Goal: Use online tool/utility: Utilize a website feature to perform a specific function

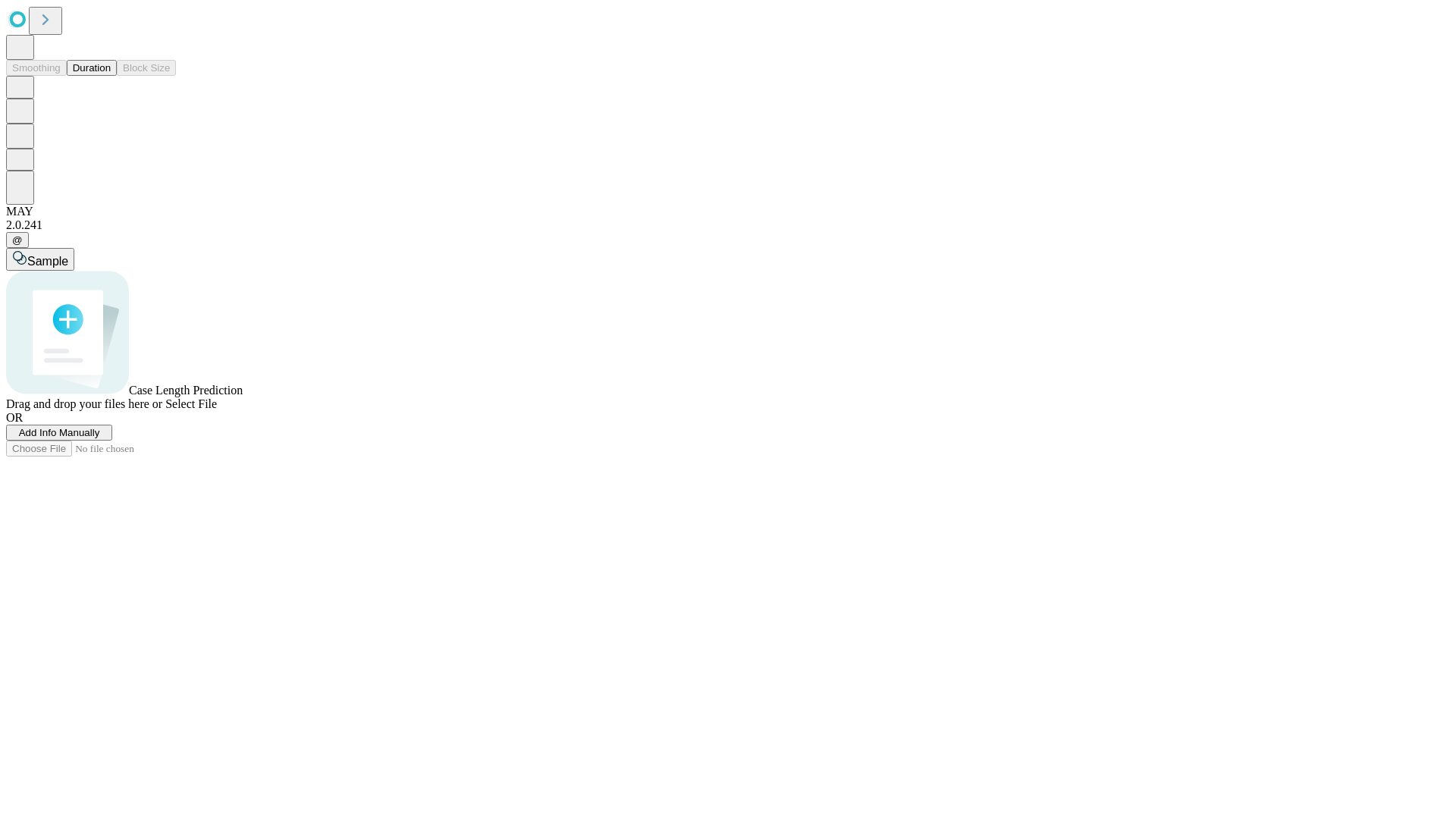
click at [111, 75] on button "Duration" at bounding box center [92, 68] width 50 height 16
click at [100, 439] on span "Add Info Manually" at bounding box center [59, 433] width 81 height 11
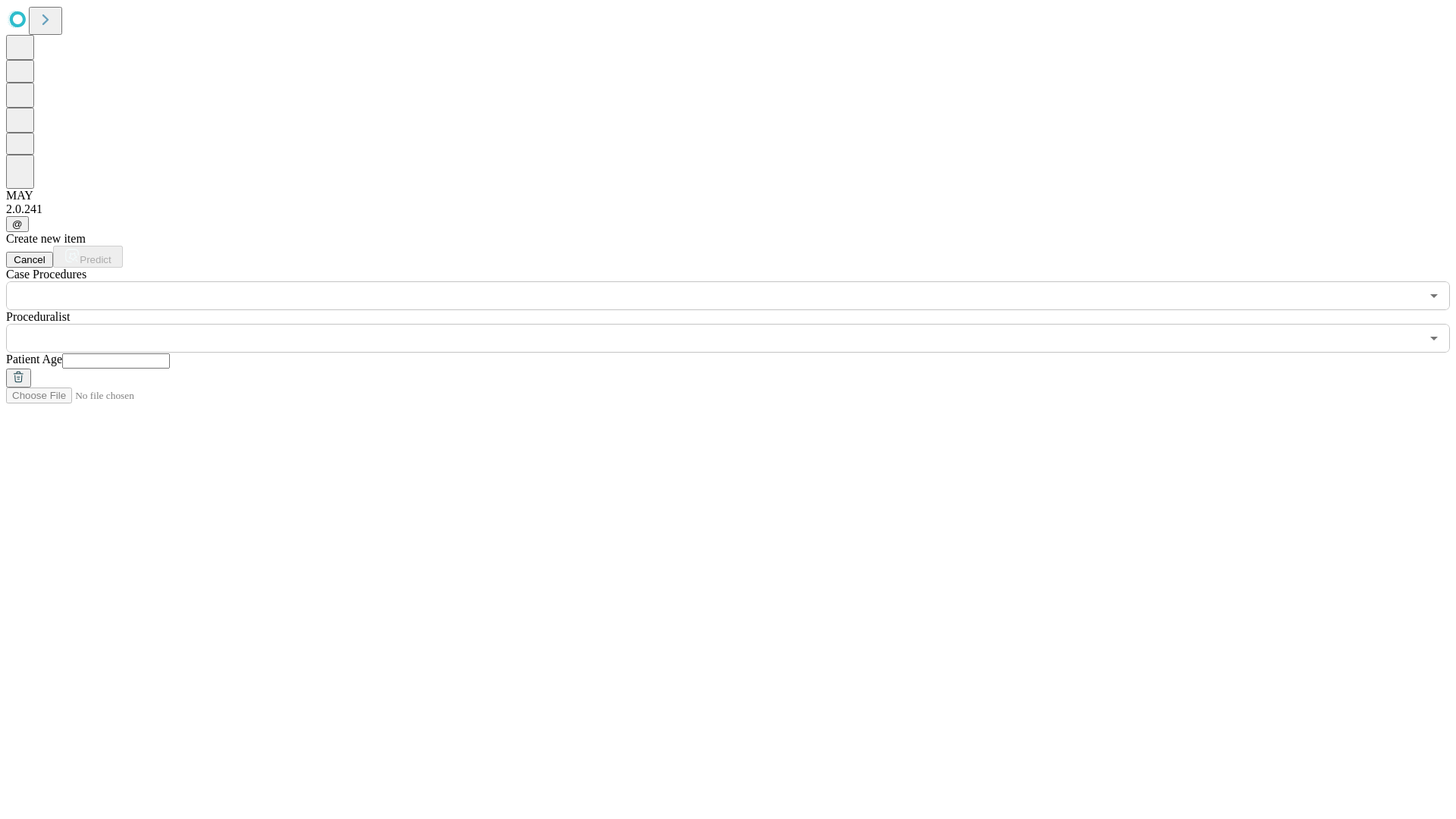
click at [170, 354] on input "text" at bounding box center [116, 361] width 108 height 15
type input "**"
click at [739, 324] on input "text" at bounding box center [713, 338] width 1415 height 29
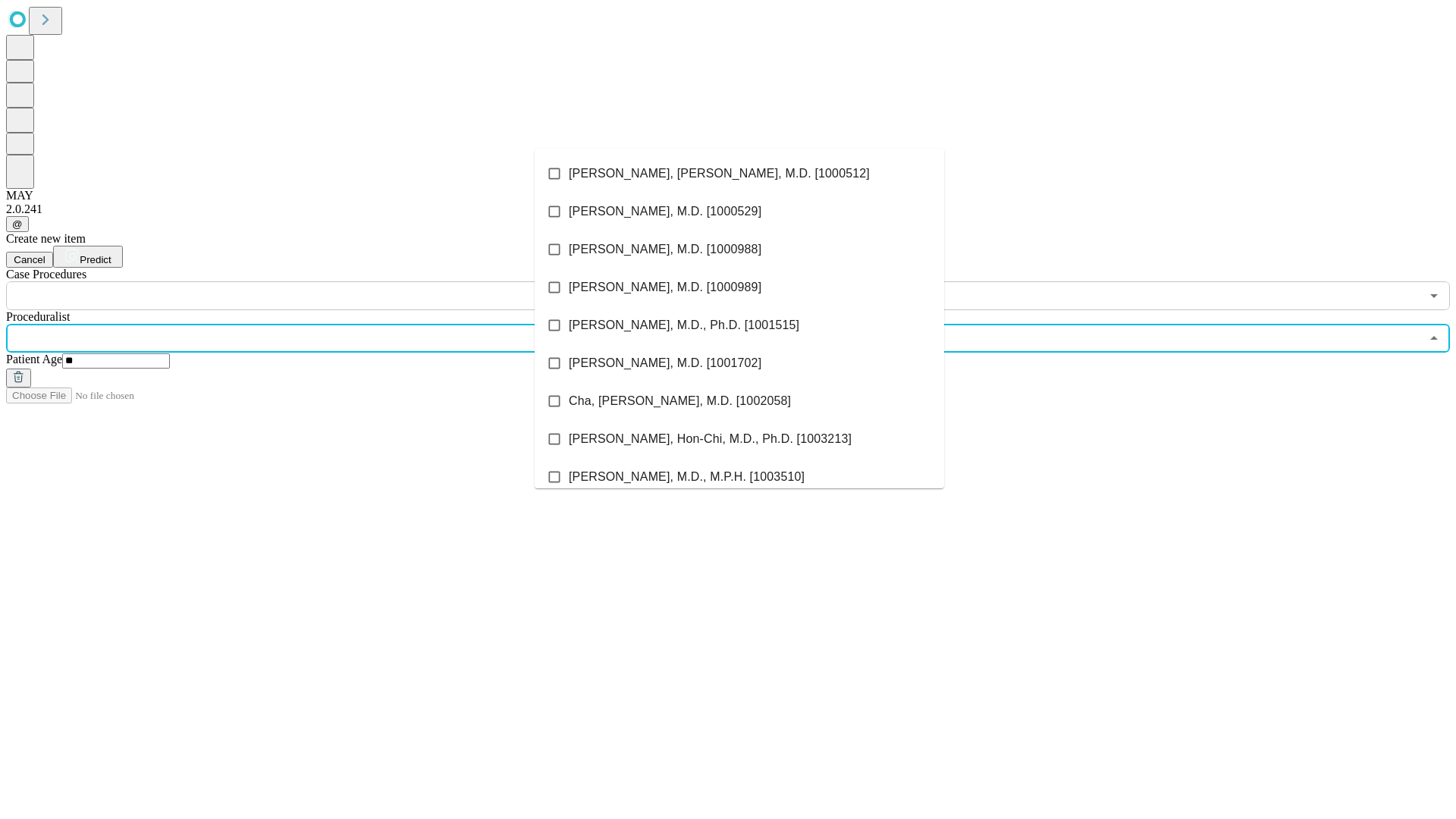
click at [740, 174] on li "[PERSON_NAME], [PERSON_NAME], M.D. [1000512]" at bounding box center [739, 174] width 409 height 38
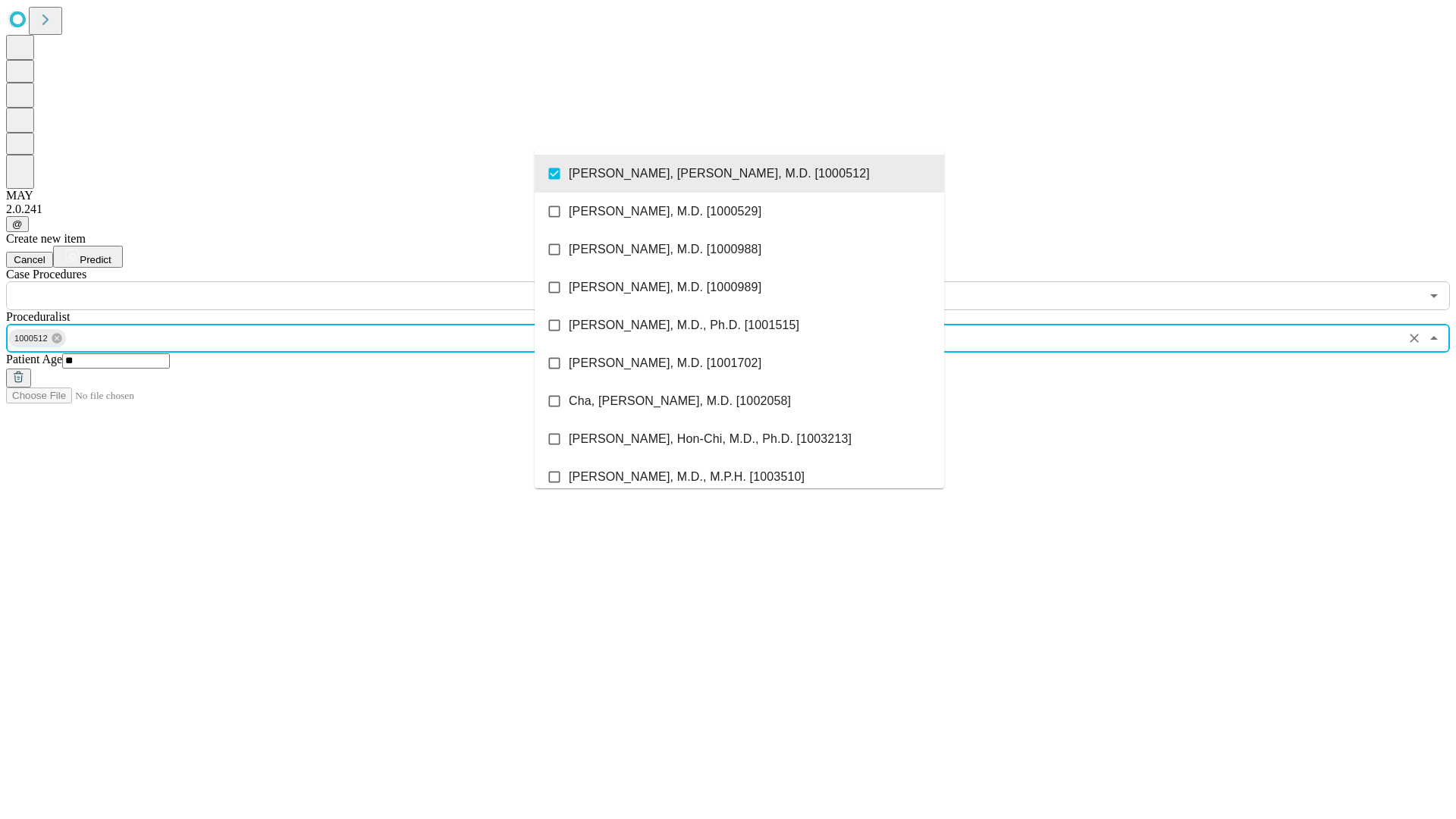
click at [318, 281] on input "text" at bounding box center [713, 295] width 1415 height 29
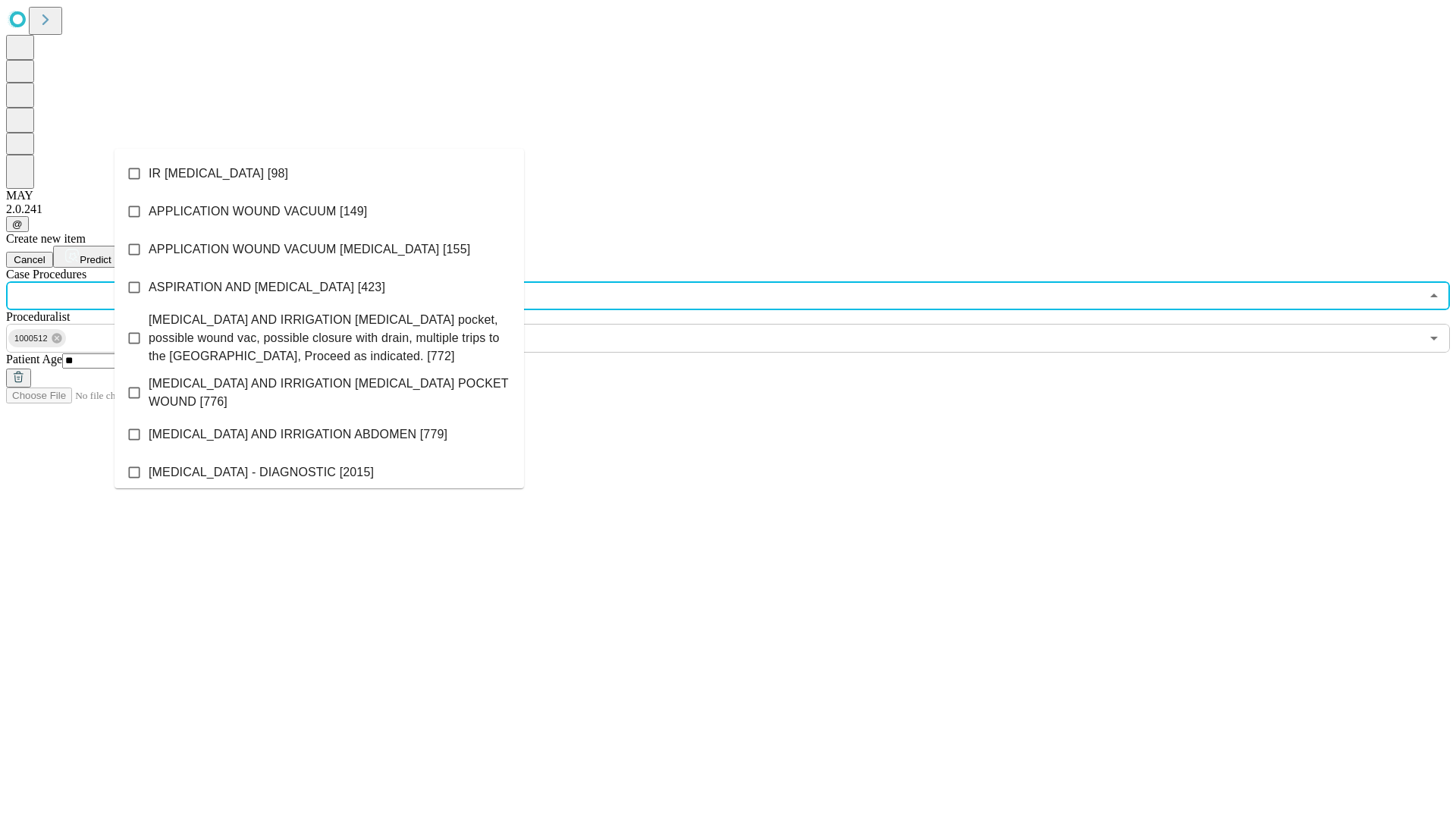
click at [319, 174] on li "IR [MEDICAL_DATA] [98]" at bounding box center [319, 174] width 409 height 38
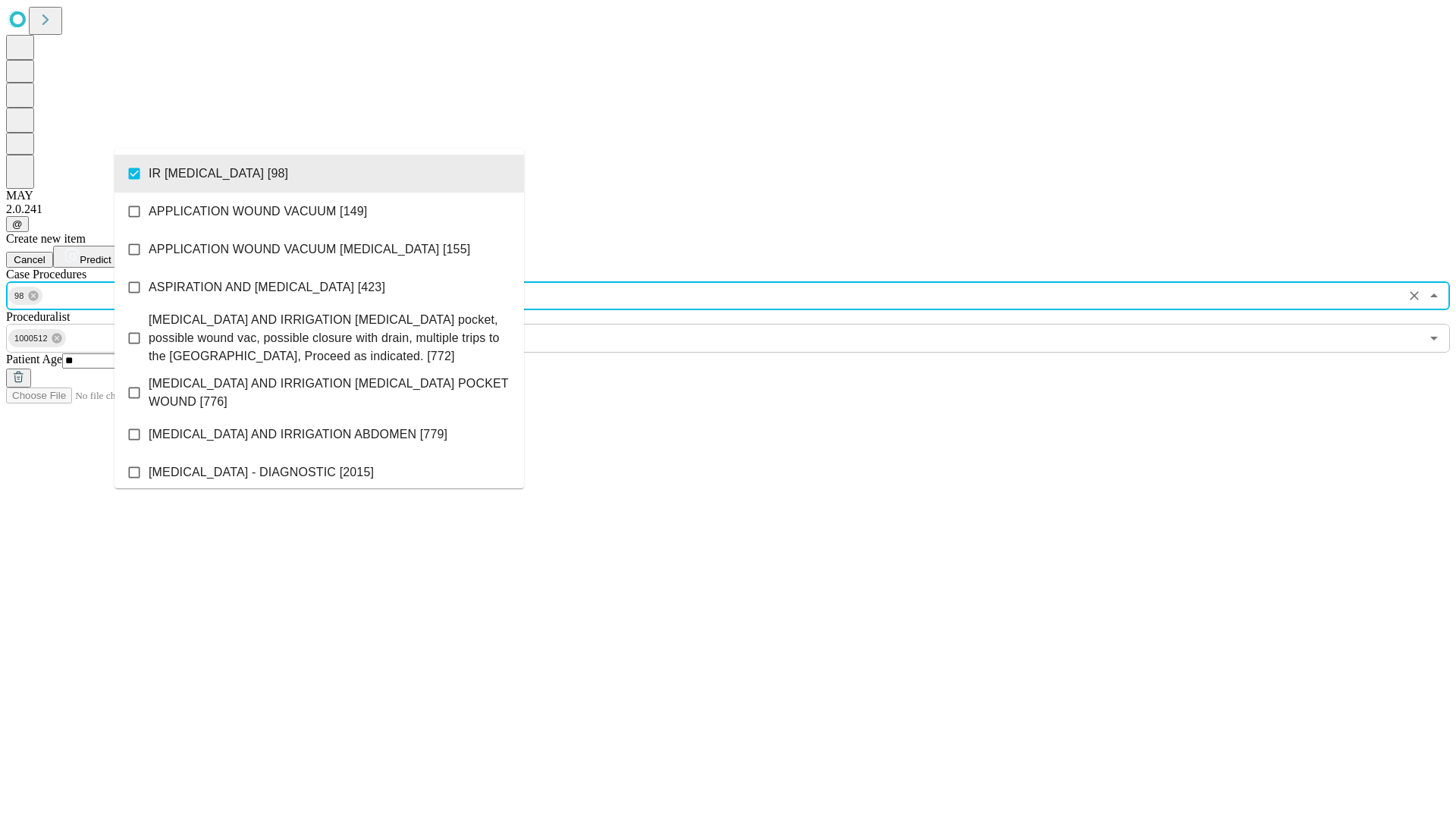
click at [111, 254] on span "Predict" at bounding box center [95, 260] width 32 height 11
